Goal: Information Seeking & Learning: Find specific fact

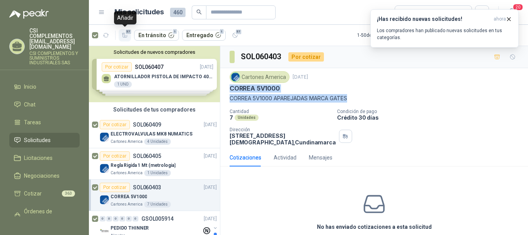
click at [125, 30] on span "57" at bounding box center [128, 32] width 7 height 6
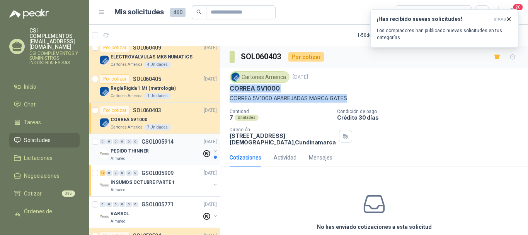
scroll to position [77, 0]
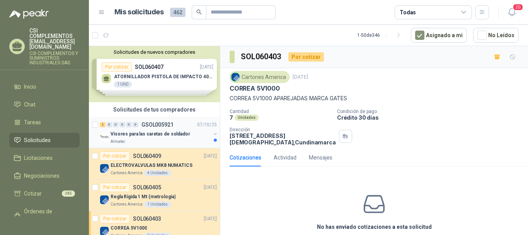
click at [119, 134] on p "Visores para las caretas de soldador" at bounding box center [151, 133] width 80 height 7
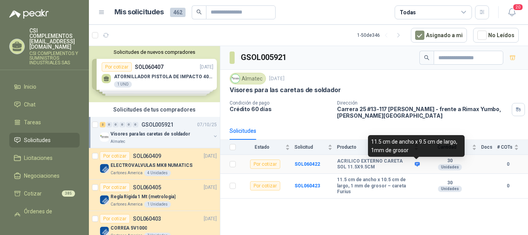
click at [418, 162] on icon at bounding box center [417, 164] width 5 height 5
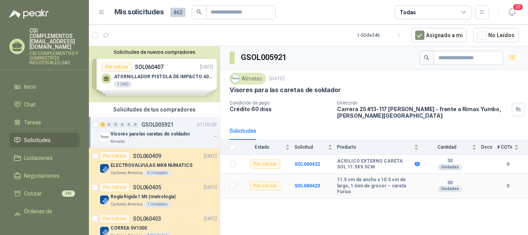
click at [351, 179] on b "11.5 cm de ancho x 10.5 cm de largo, 1 mm de grosor – careta Furius" at bounding box center [378, 186] width 82 height 18
click at [310, 183] on b "SOL060423" at bounding box center [308, 185] width 26 height 5
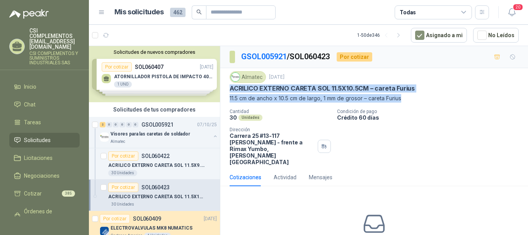
drag, startPoint x: 230, startPoint y: 86, endPoint x: 412, endPoint y: 100, distance: 182.3
click at [412, 100] on div "Almatec [DATE] ACRILICO EXTERNO CARETA SOL 11.5X10.5CM – careta Furius 11.5 cm …" at bounding box center [374, 86] width 289 height 31
copy div "ACRILICO EXTERNO CARETA SOL 11.5X10.5CM – careta Furius 11.5 cm de ancho x 10.5…"
